Goal: Task Accomplishment & Management: Use online tool/utility

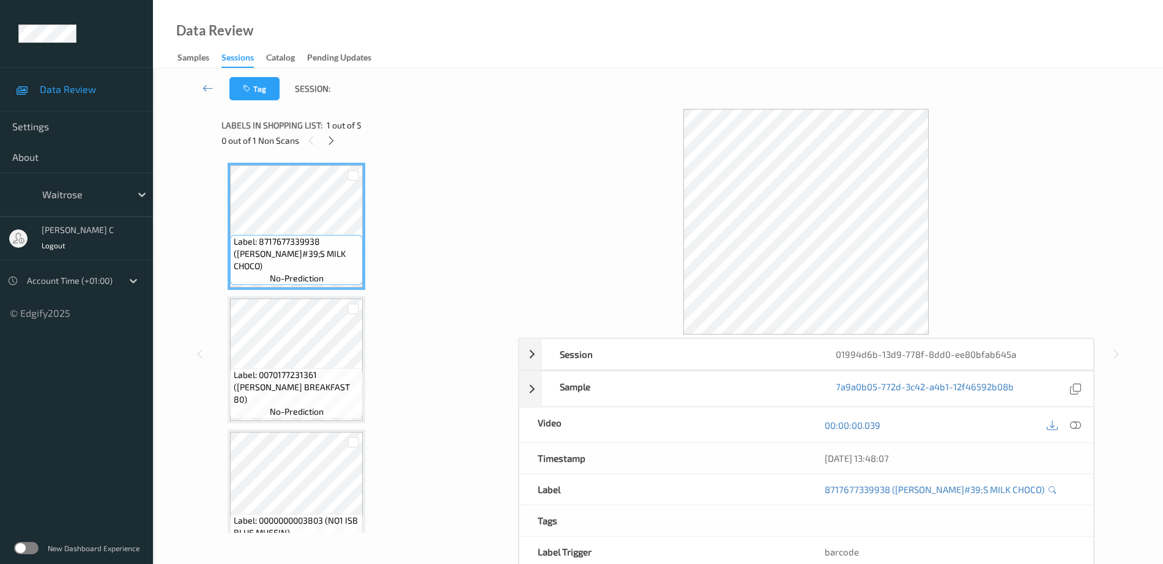
click at [335, 149] on div "Labels in shopping list: 1 out of 5 0 out of 1 Non Scans" at bounding box center [365, 133] width 288 height 48
click at [327, 141] on icon at bounding box center [331, 140] width 10 height 11
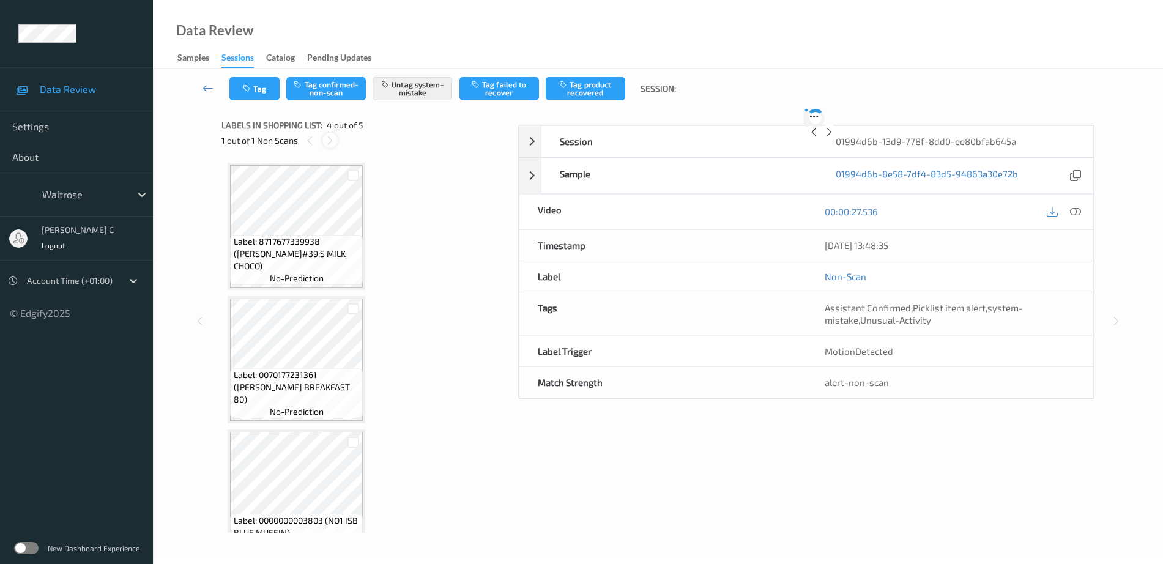
scroll to position [273, 0]
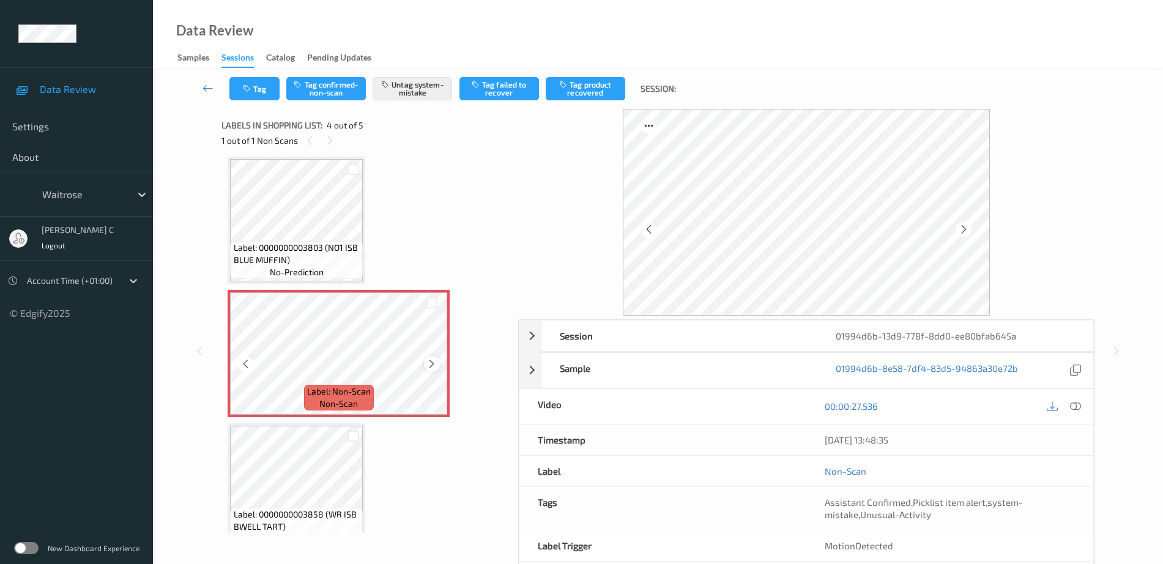
click at [434, 364] on icon at bounding box center [431, 363] width 10 height 11
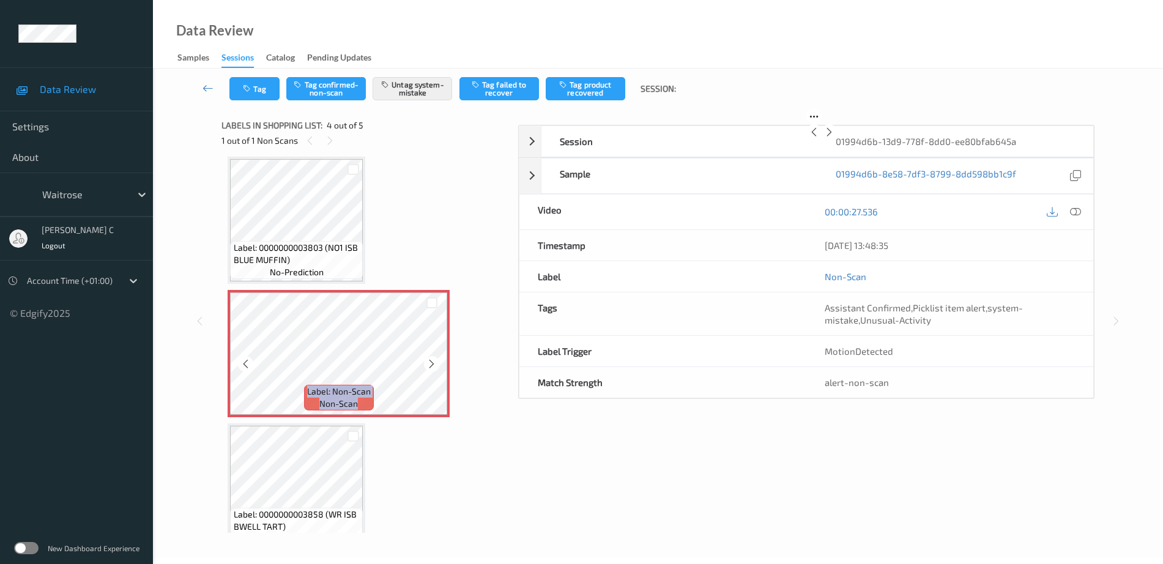
click at [434, 364] on icon at bounding box center [431, 363] width 10 height 11
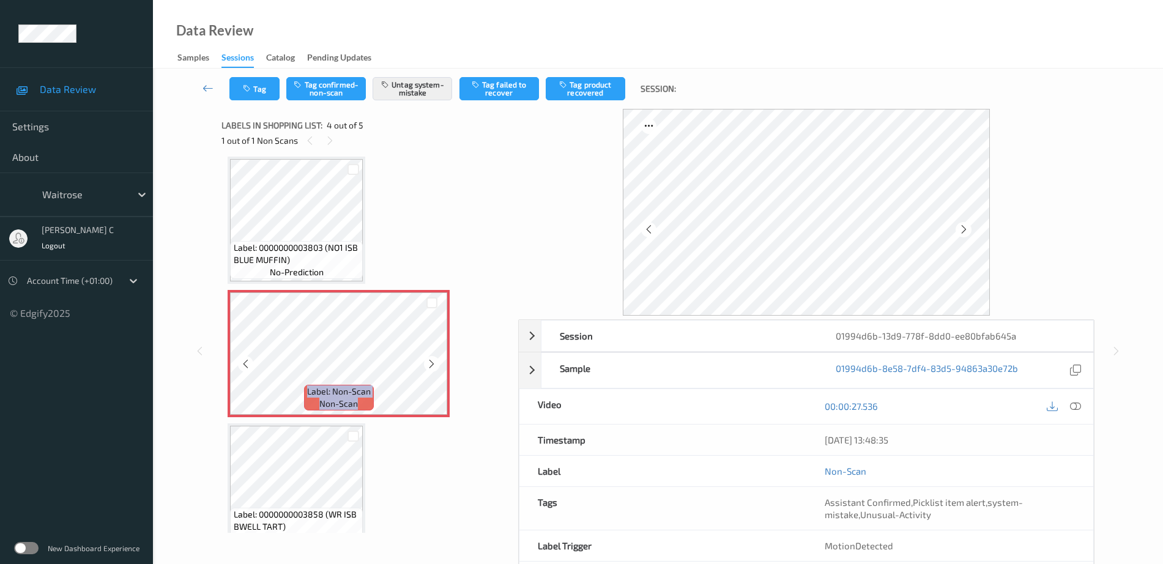
click at [434, 364] on icon at bounding box center [431, 363] width 10 height 11
click at [434, 364] on div "Label: Non-Scan non-scan" at bounding box center [339, 353] width 222 height 127
click at [434, 364] on icon at bounding box center [431, 363] width 10 height 11
click at [327, 242] on span "Label: 0000000003803 (NO1 ISB BLUE MUFFIN)" at bounding box center [297, 254] width 127 height 24
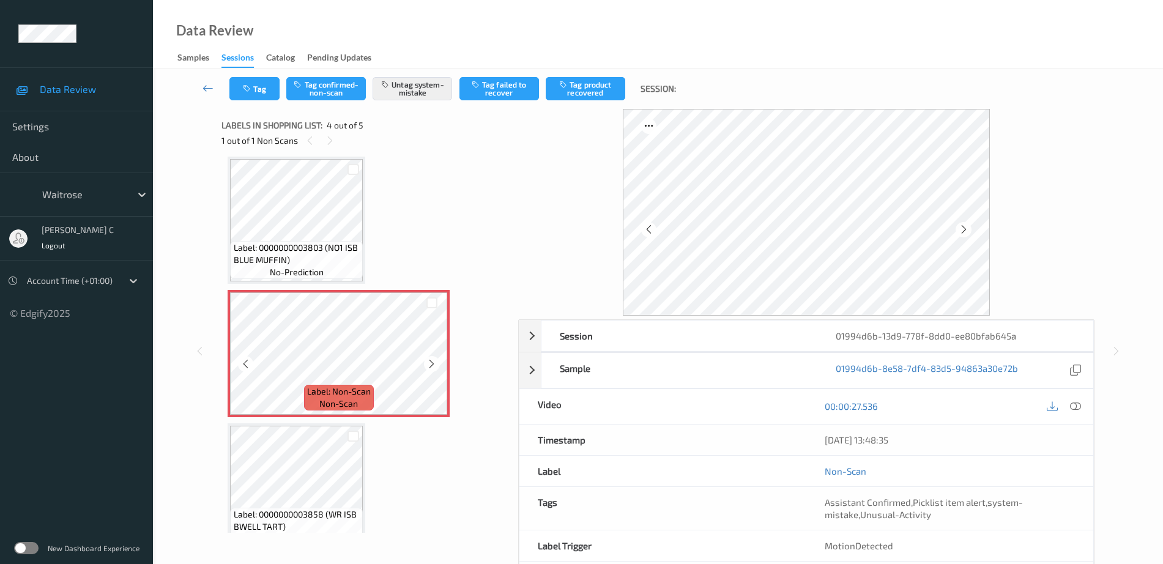
scroll to position [297, 0]
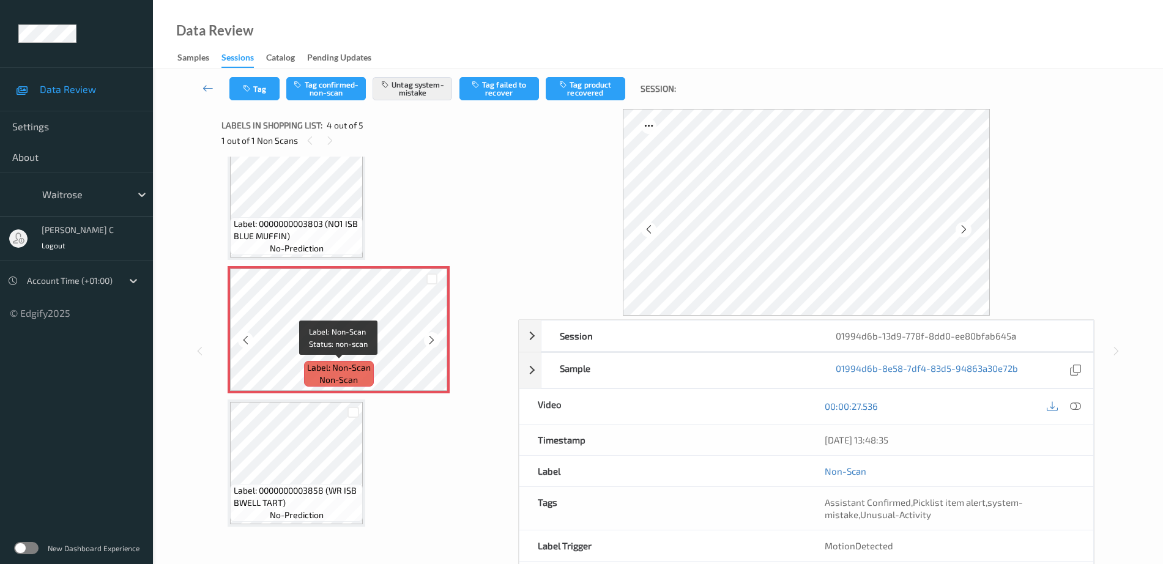
click at [339, 377] on span "non-scan" at bounding box center [338, 380] width 39 height 12
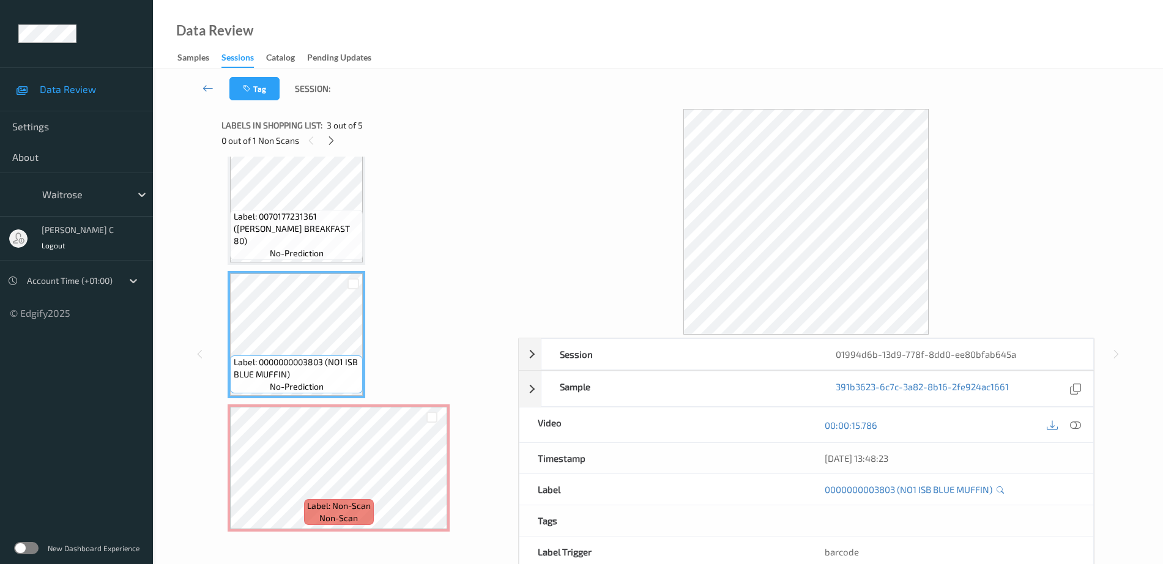
scroll to position [67, 0]
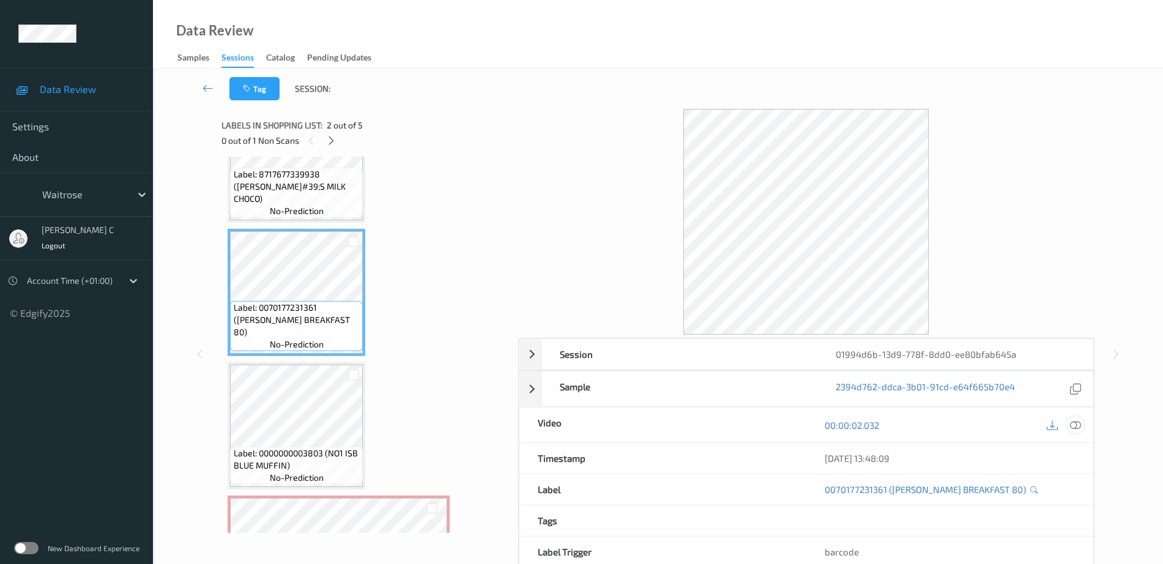
click at [1077, 428] on icon at bounding box center [1075, 425] width 11 height 11
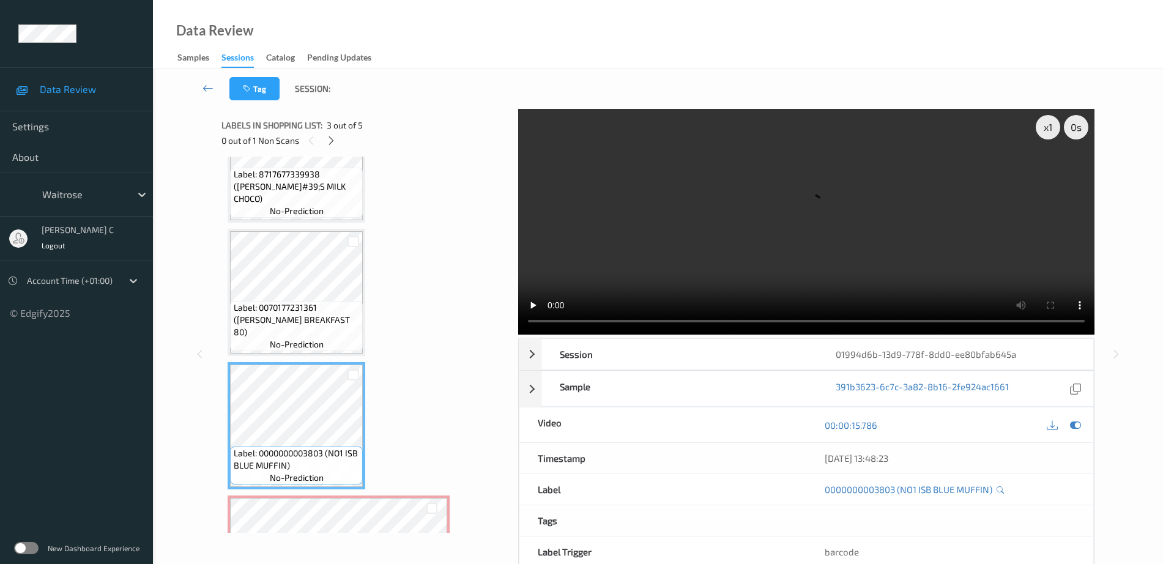
scroll to position [220, 0]
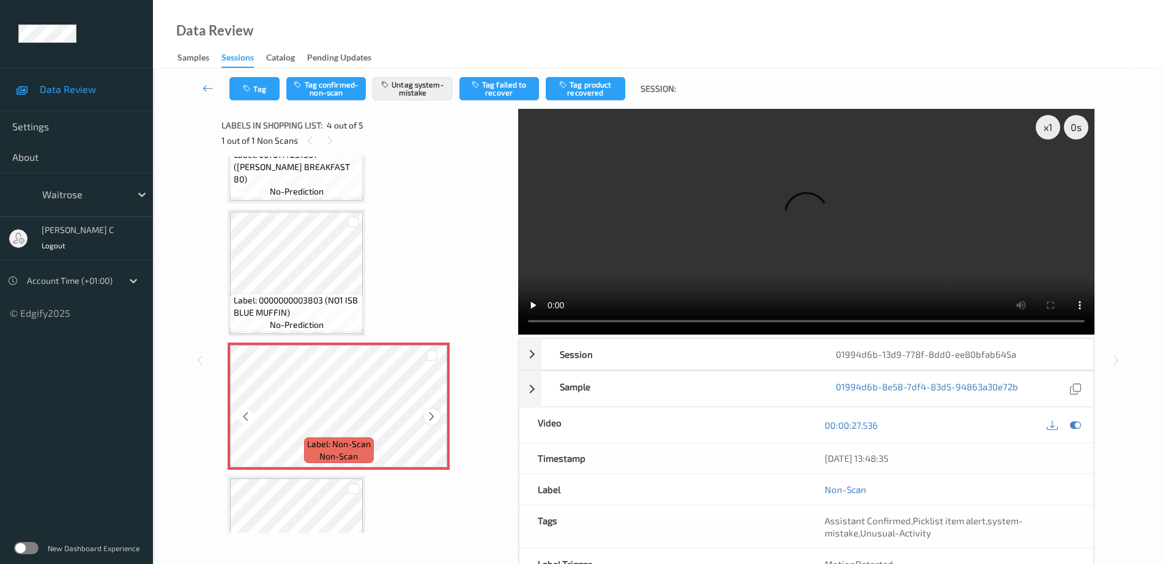
click at [434, 414] on icon at bounding box center [431, 416] width 10 height 11
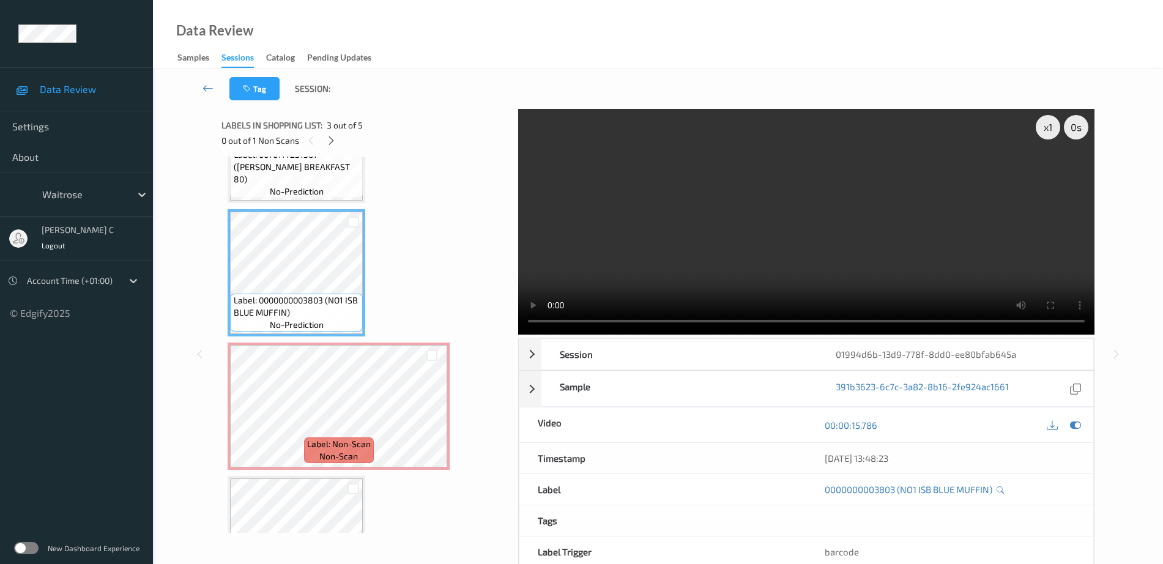
scroll to position [144, 0]
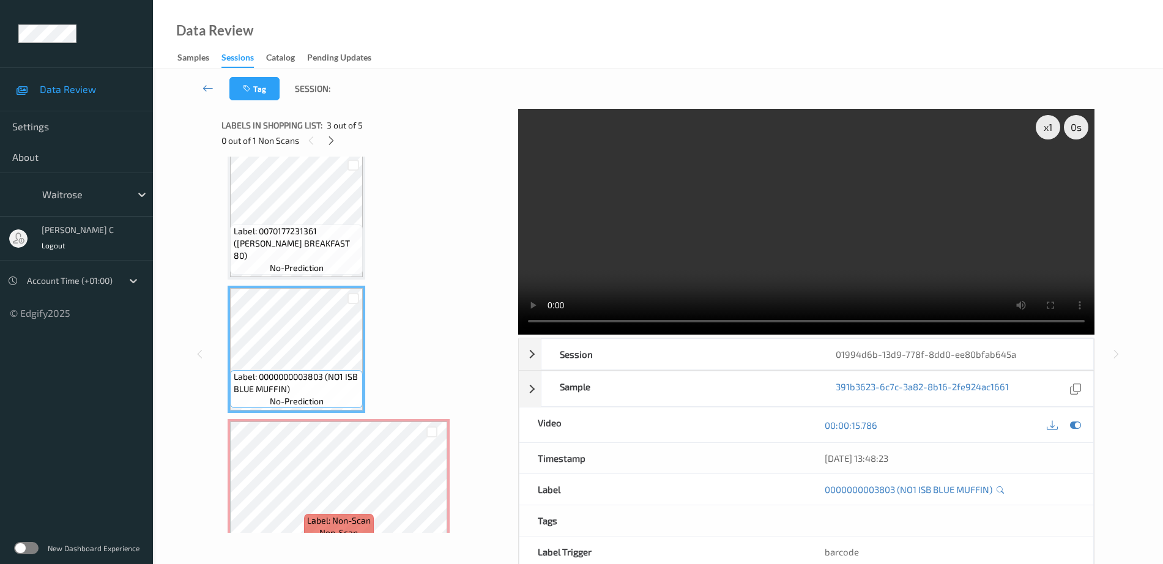
click at [274, 268] on span "no-prediction" at bounding box center [297, 268] width 54 height 12
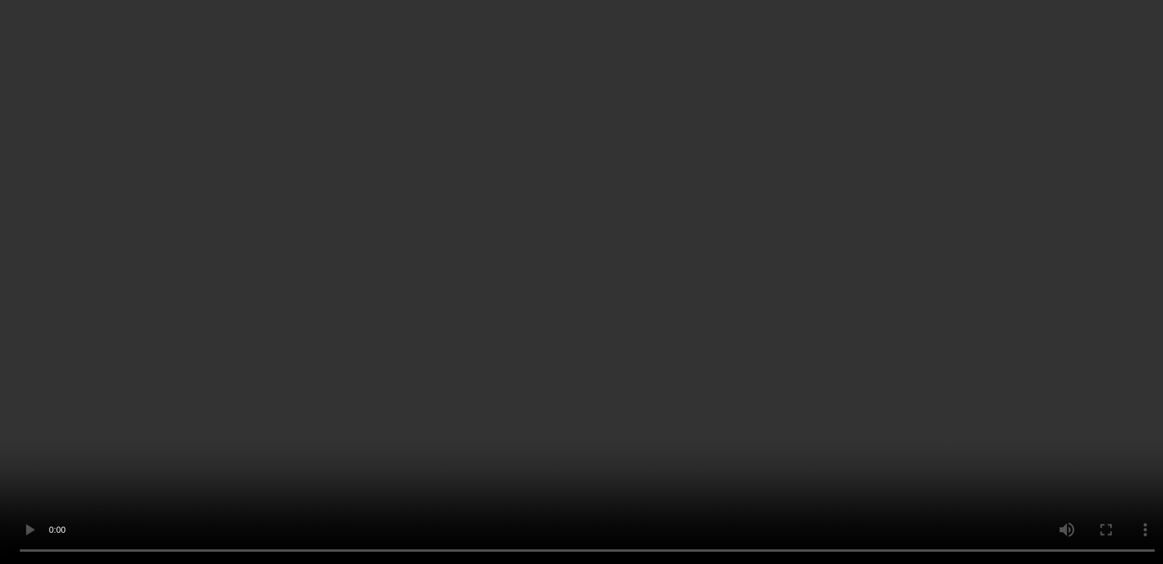
scroll to position [297, 0]
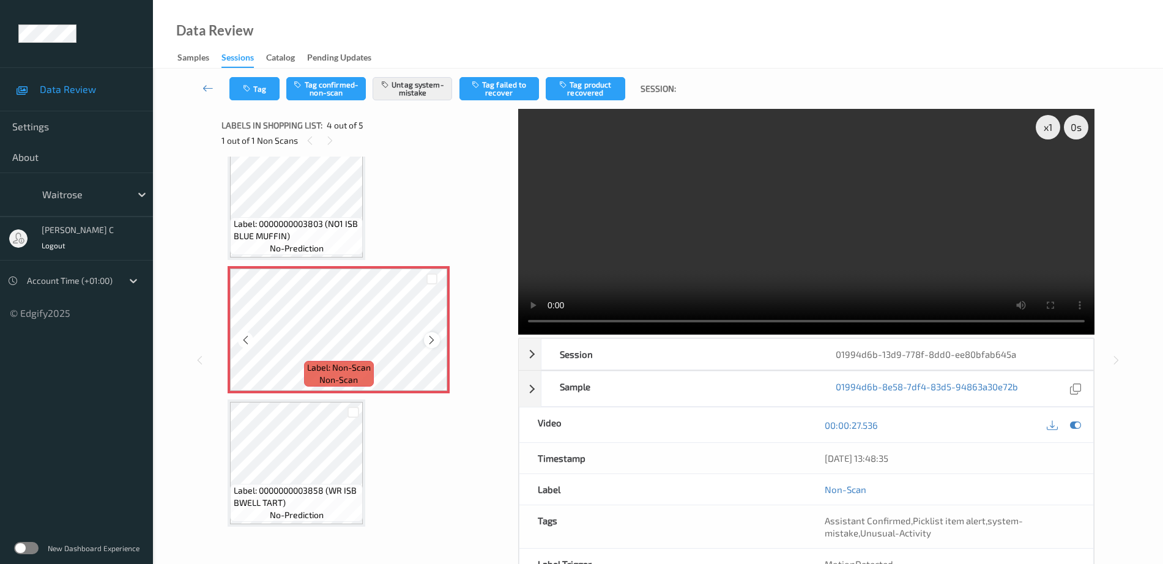
click at [432, 335] on icon at bounding box center [431, 340] width 10 height 11
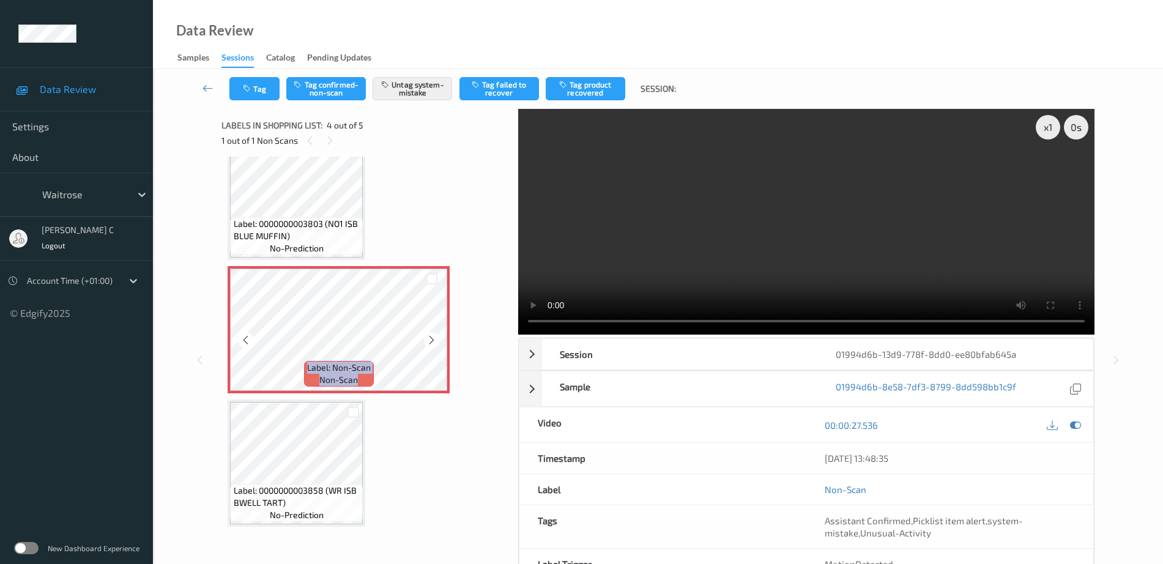
click at [432, 335] on icon at bounding box center [431, 340] width 10 height 11
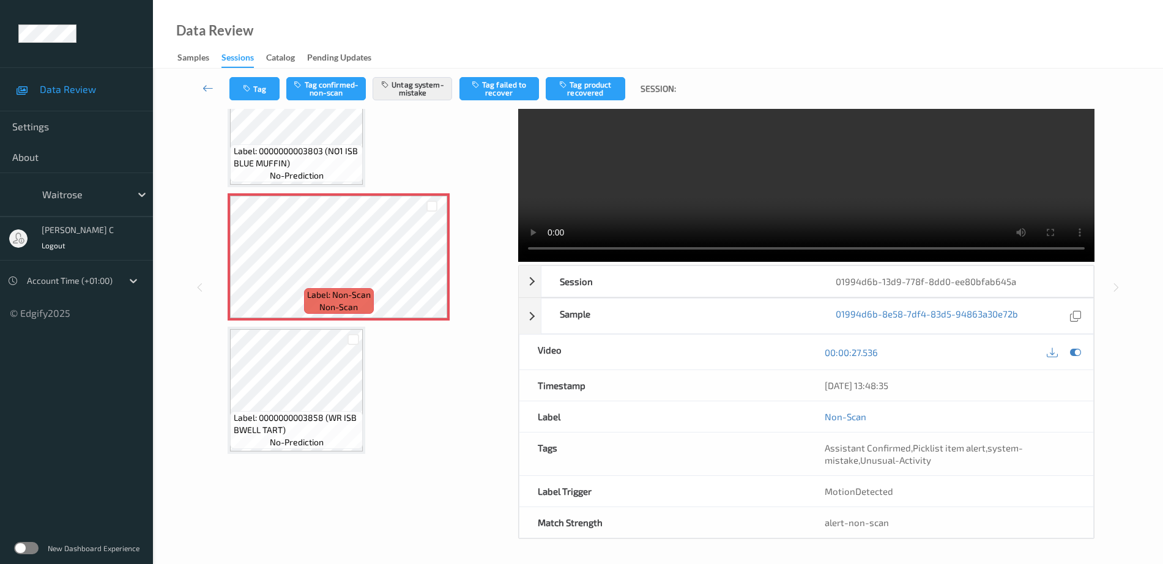
click at [318, 417] on span "Label: 0000000003858 (WR ISB BWELL TART)" at bounding box center [297, 424] width 127 height 24
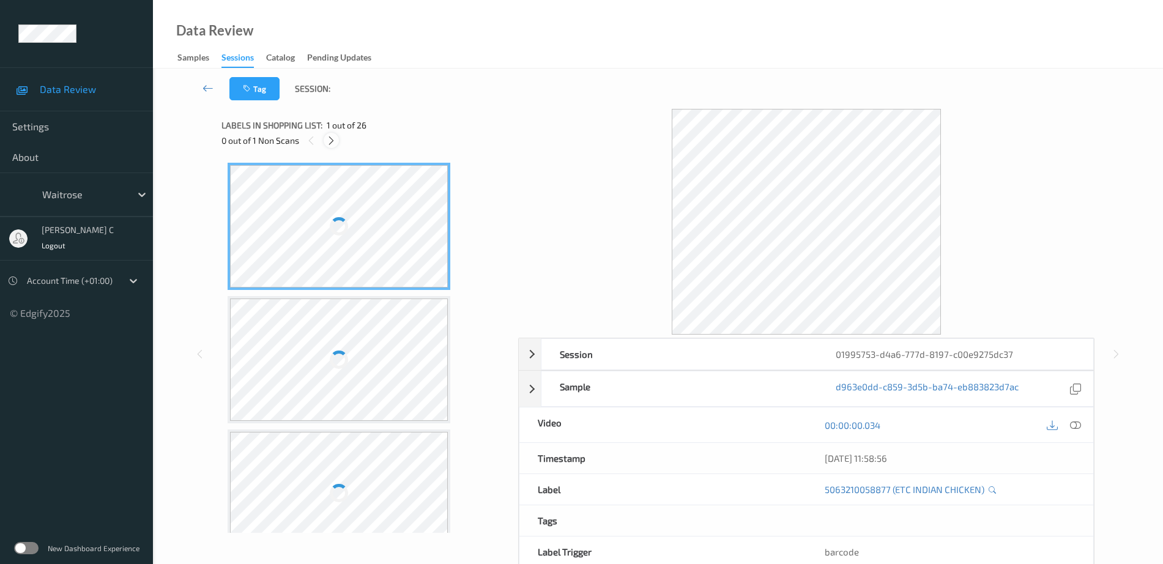
click at [330, 143] on icon at bounding box center [331, 140] width 10 height 11
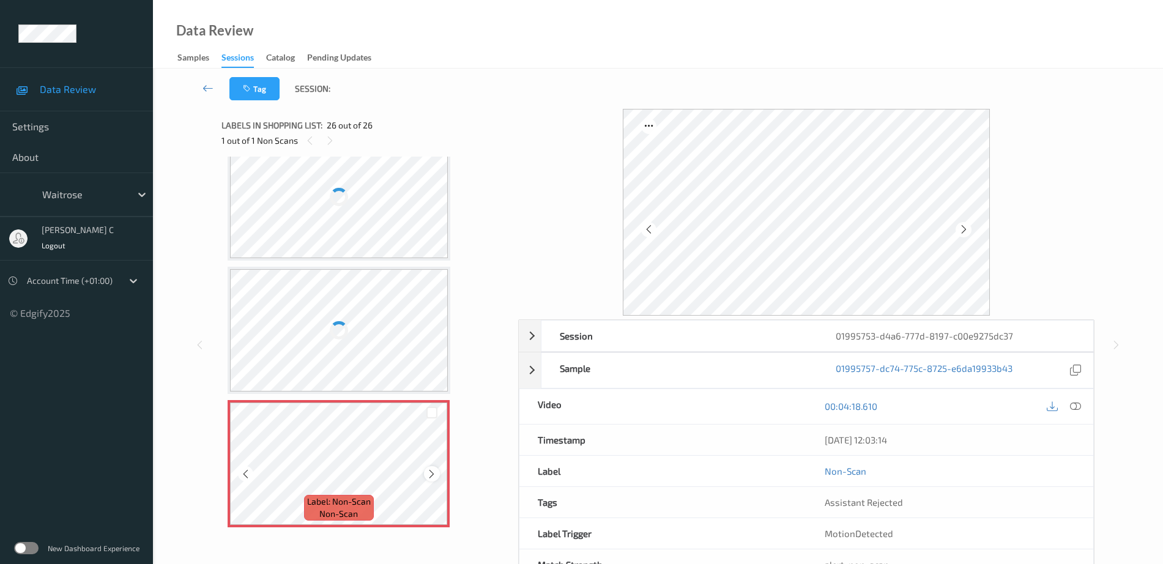
click at [435, 473] on icon at bounding box center [431, 474] width 10 height 11
click at [435, 473] on div at bounding box center [339, 463] width 218 height 122
click at [435, 473] on icon at bounding box center [431, 474] width 10 height 11
click at [230, 415] on div at bounding box center [230, 408] width 0 height 12
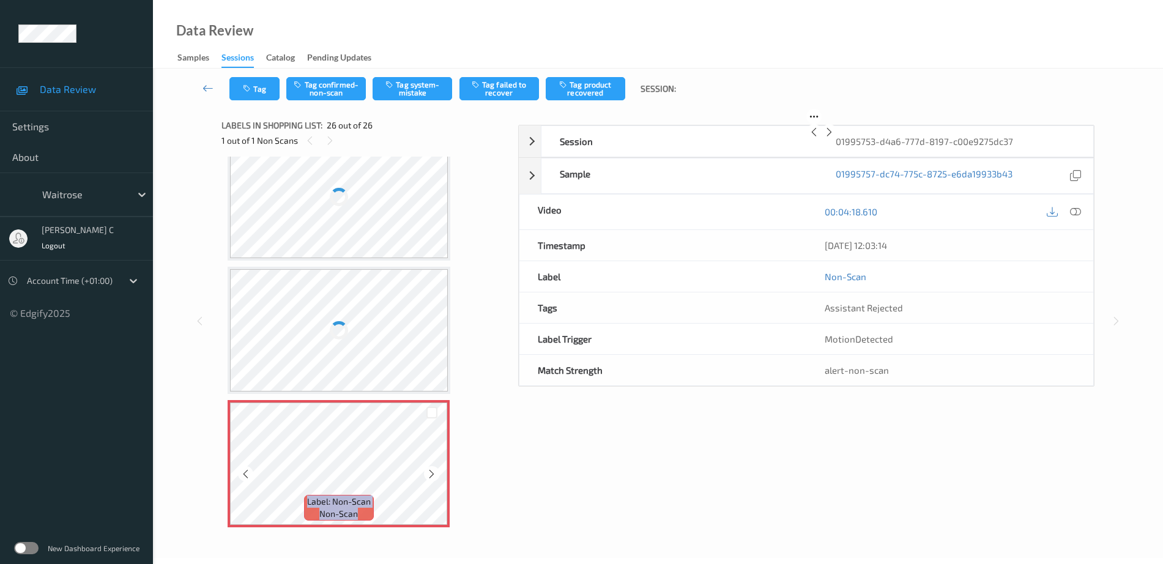
click at [435, 473] on icon at bounding box center [431, 474] width 10 height 11
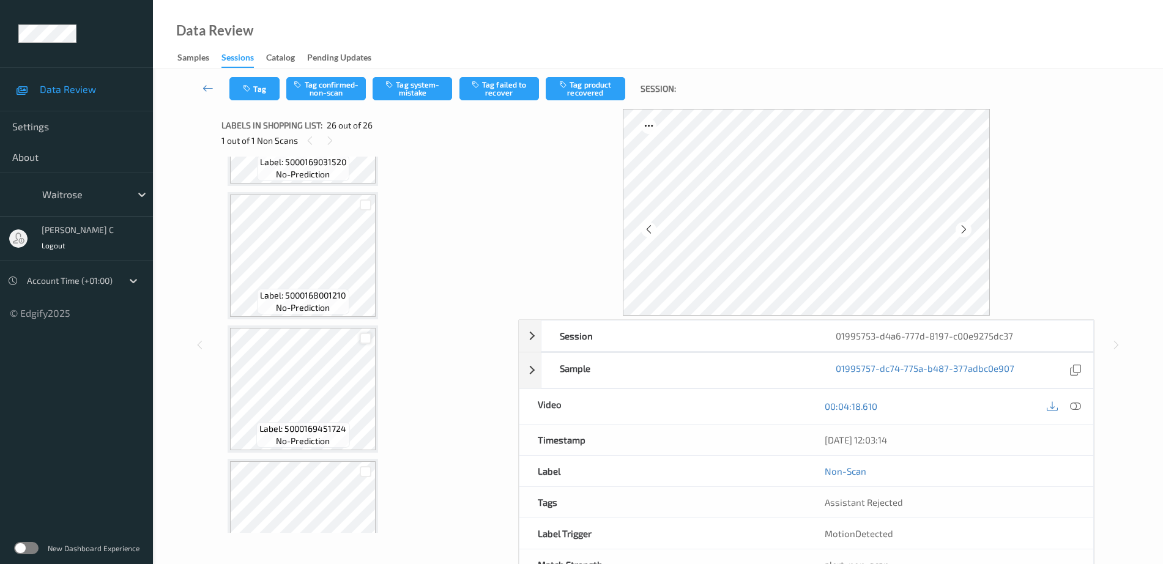
scroll to position [2409, 0]
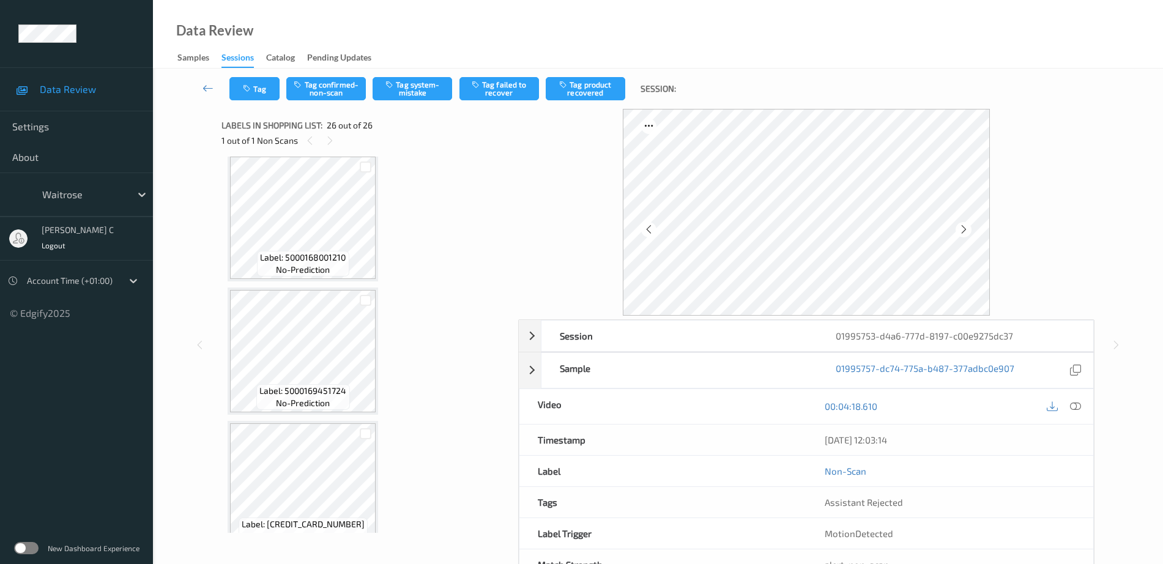
click at [306, 280] on div "Label: 5000168001210 no-prediction" at bounding box center [303, 217] width 150 height 127
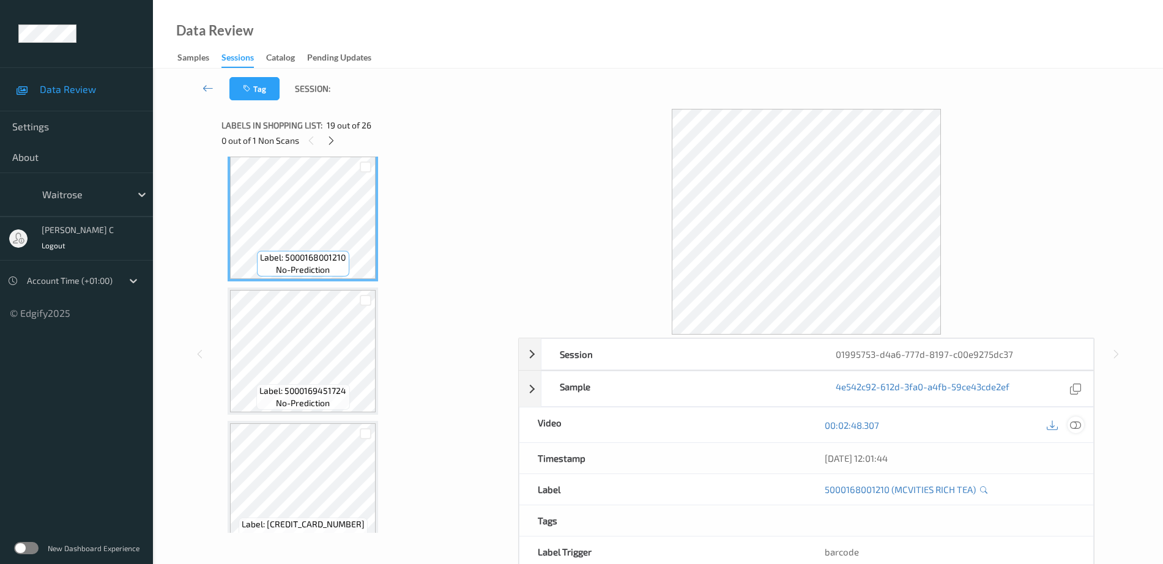
click at [1076, 424] on icon at bounding box center [1075, 425] width 11 height 11
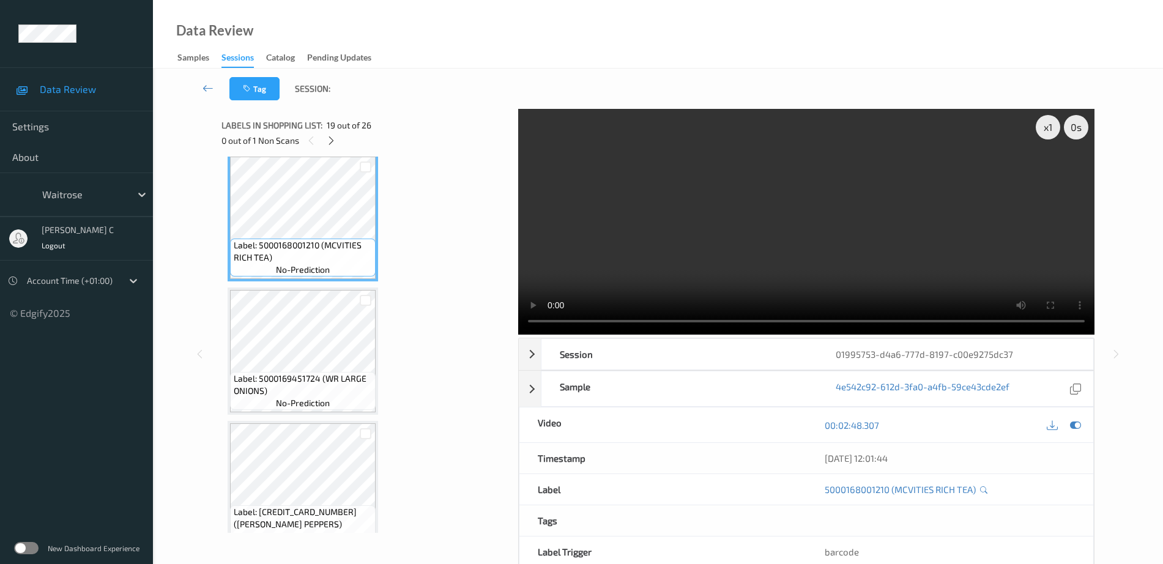
click at [1062, 171] on video at bounding box center [806, 222] width 576 height 226
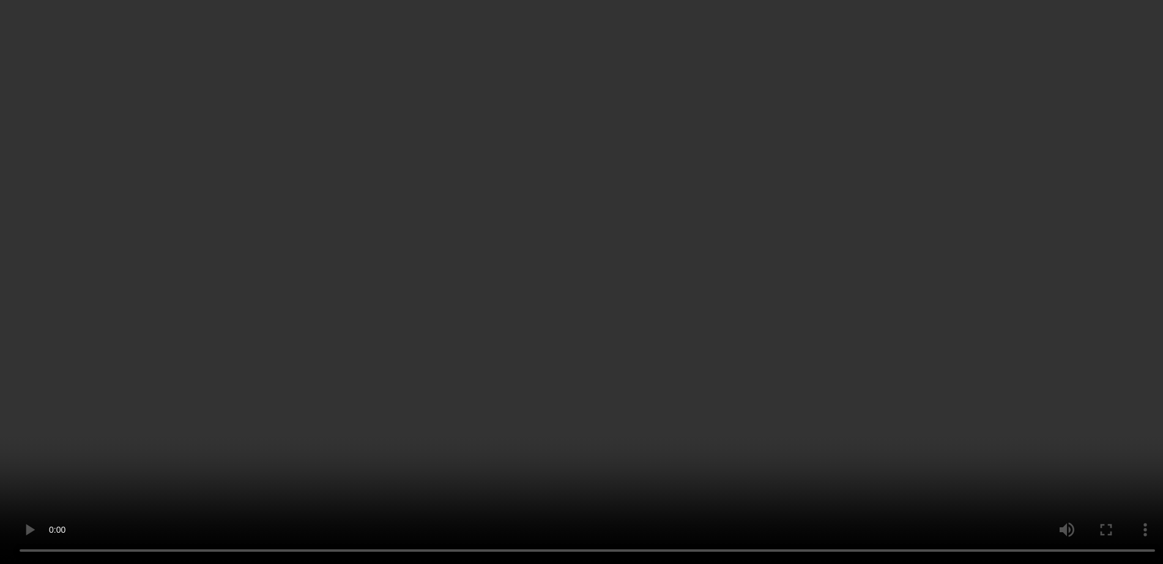
scroll to position [3097, 0]
